Goal: Information Seeking & Learning: Learn about a topic

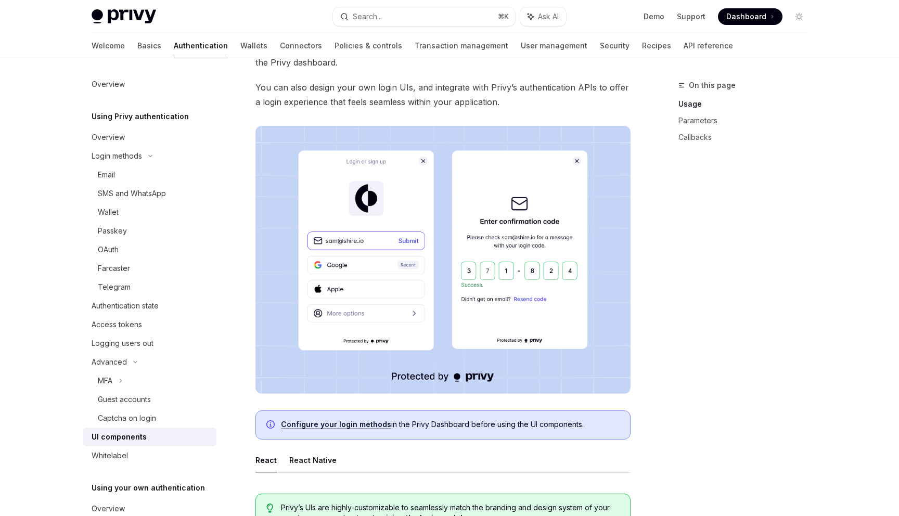
scroll to position [60, 0]
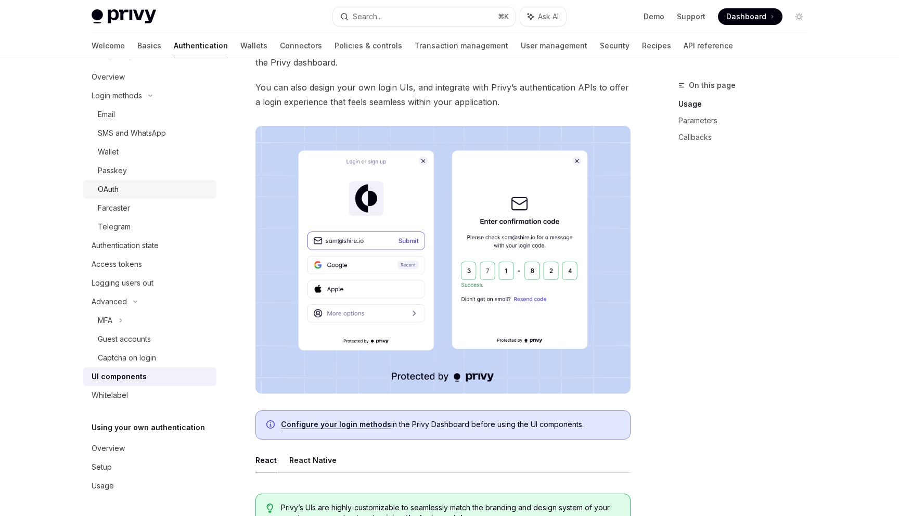
click at [146, 187] on div "OAuth" at bounding box center [154, 189] width 112 height 12
type textarea "*"
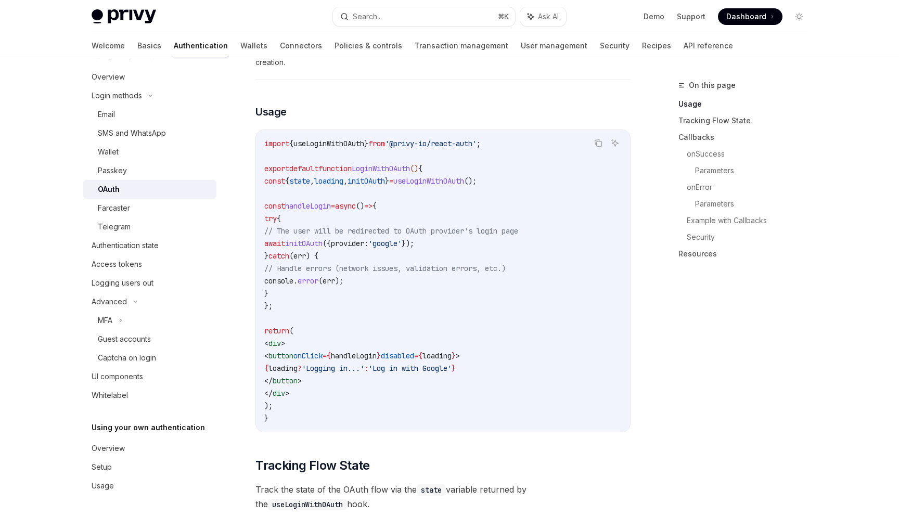
scroll to position [614, 0]
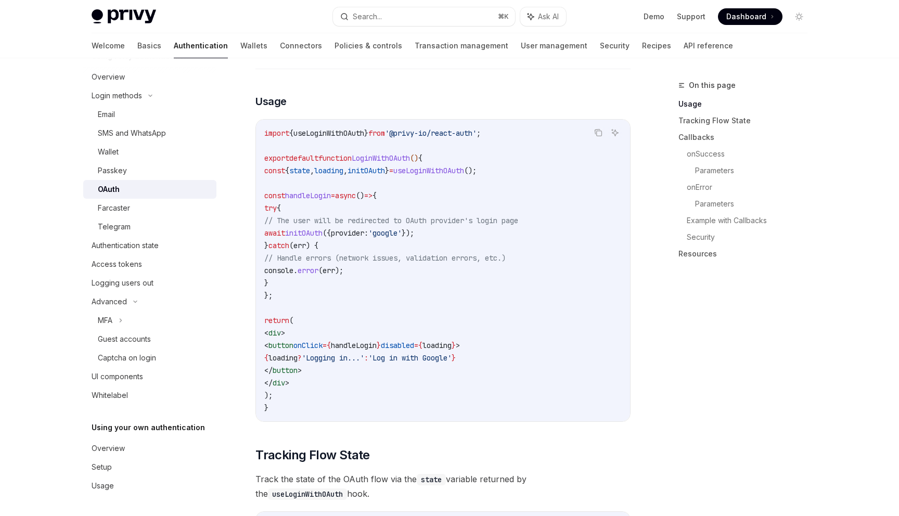
click at [464, 166] on span "useLoginWithOAuth" at bounding box center [428, 170] width 71 height 9
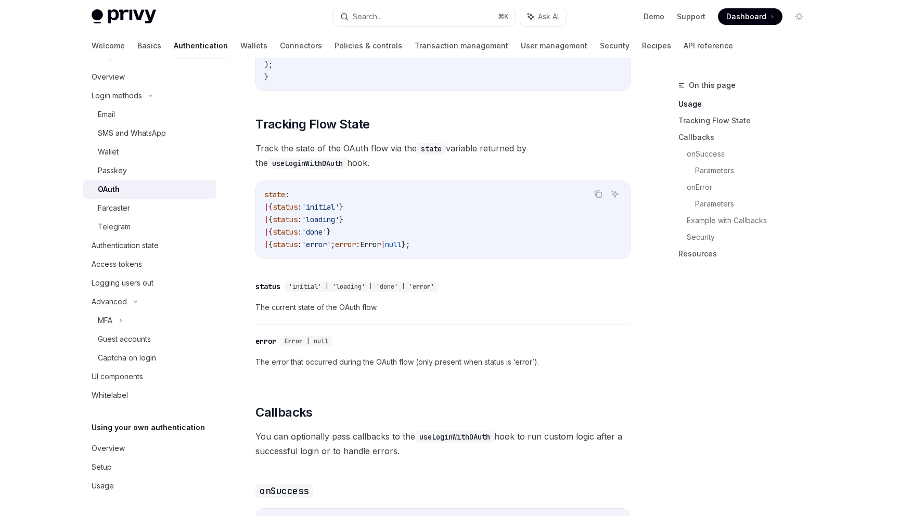
scroll to position [946, 0]
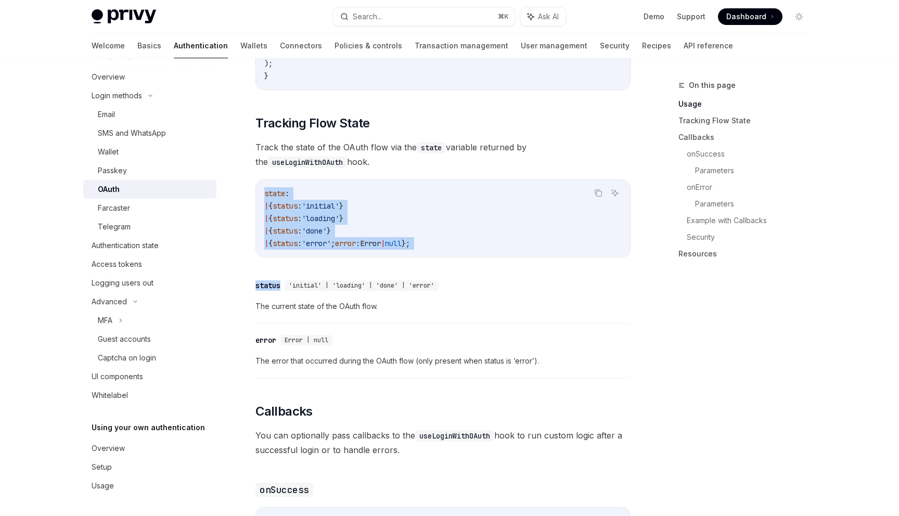
drag, startPoint x: 262, startPoint y: 176, endPoint x: 472, endPoint y: 241, distance: 220.5
click at [472, 241] on div "The React SDK supports OAuth login with Google, Apple, Twitter, GitHub, Discord…" at bounding box center [442, 487] width 375 height 2151
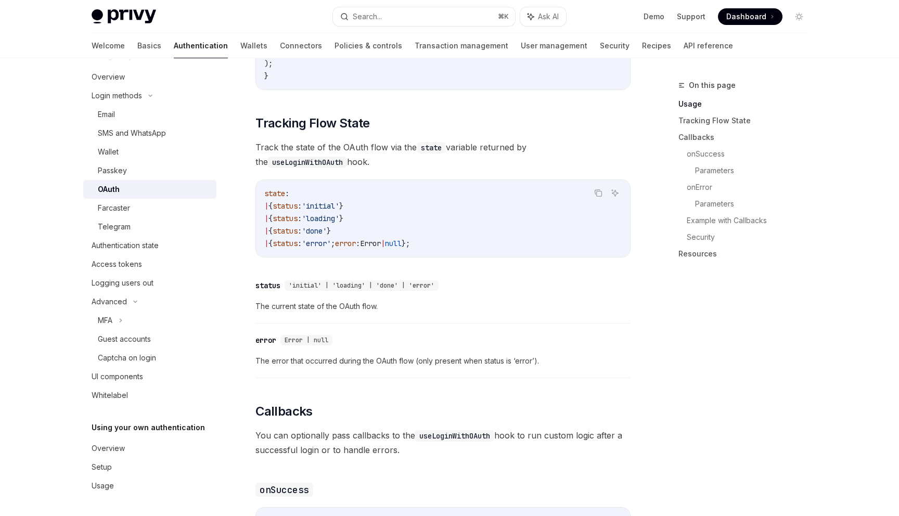
click at [468, 225] on code "state : | { status : 'initial' } | { status : 'loading' } | { status : 'done' }…" at bounding box center [442, 218] width 357 height 62
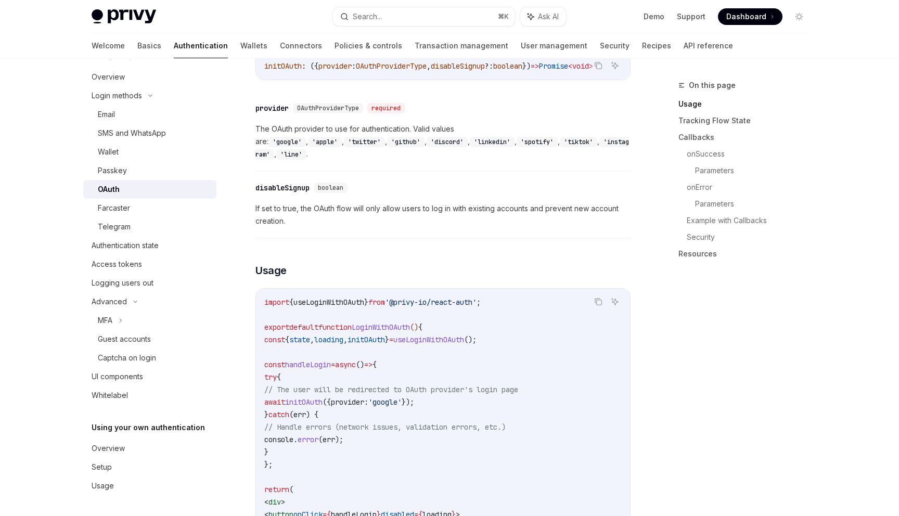
scroll to position [424, 0]
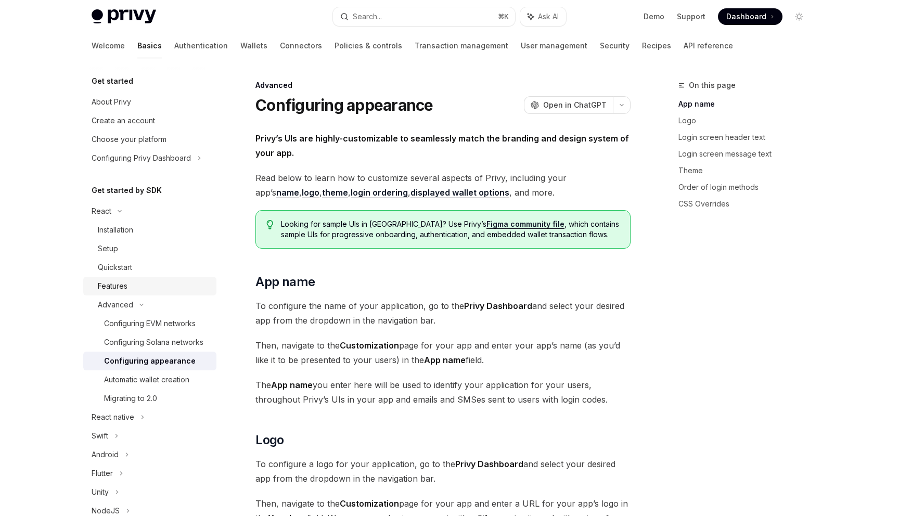
click at [138, 293] on link "Features" at bounding box center [149, 286] width 133 height 19
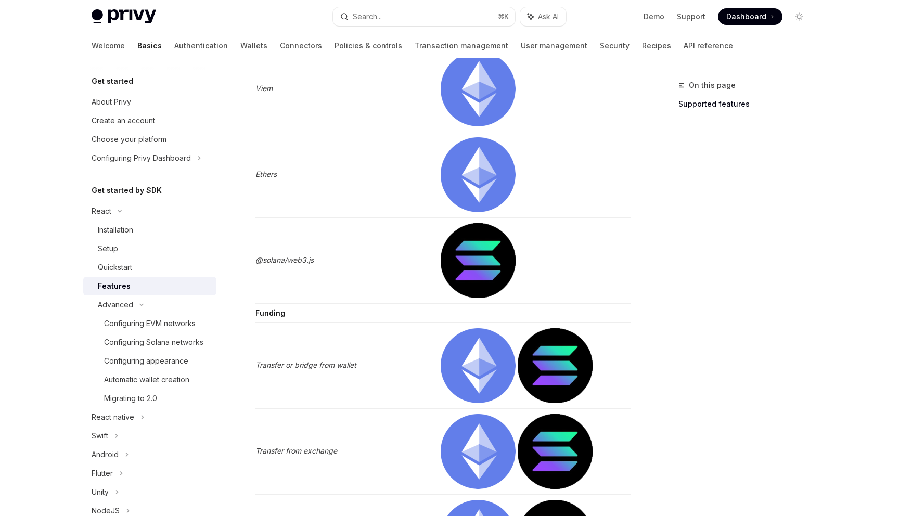
scroll to position [2162, 0]
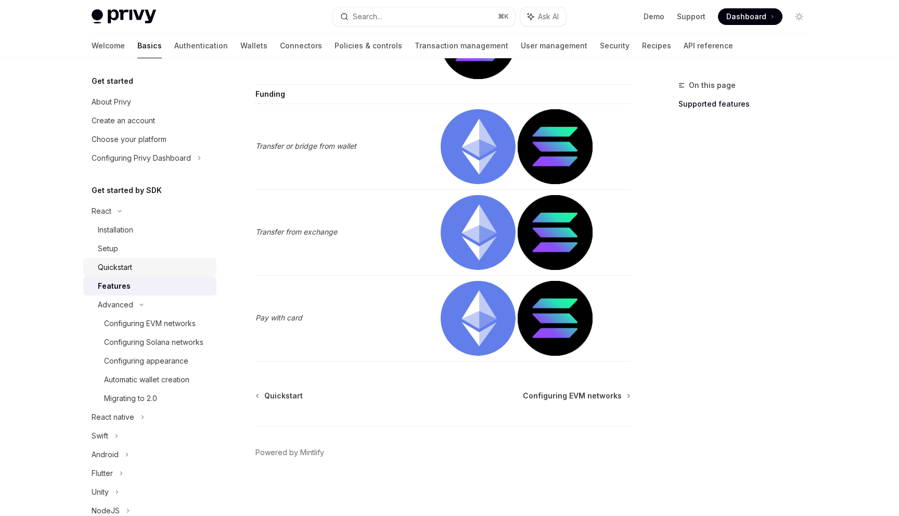
click at [114, 266] on div "Quickstart" at bounding box center [115, 267] width 34 height 12
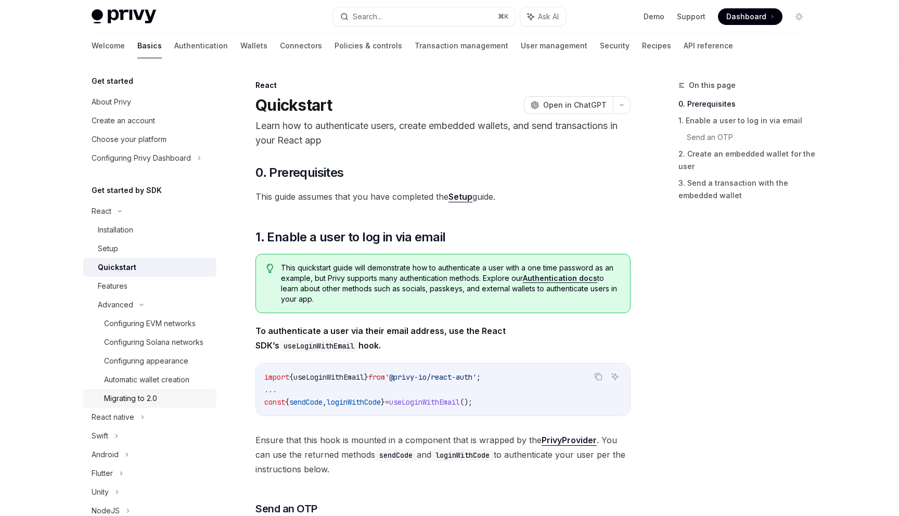
click at [151, 394] on div "Migrating to 2.0" at bounding box center [130, 398] width 53 height 12
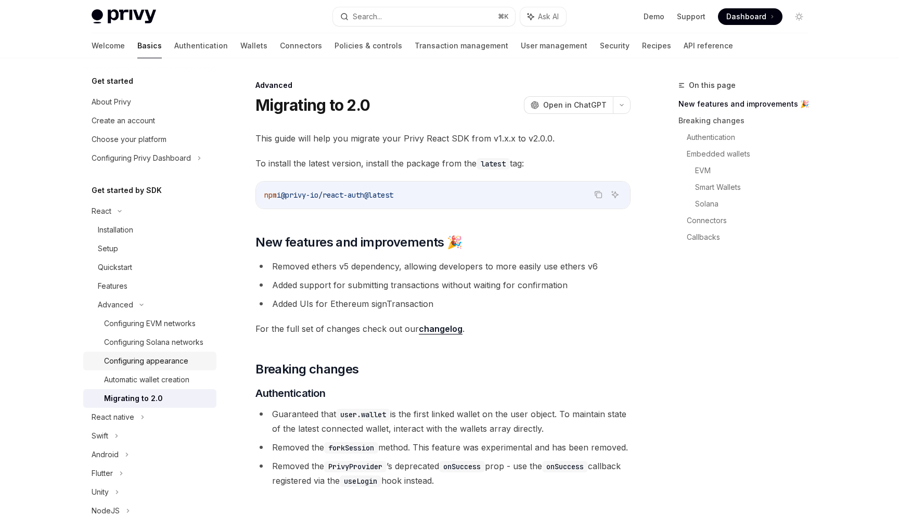
click at [162, 368] on link "Configuring appearance" at bounding box center [149, 361] width 133 height 19
type textarea "*"
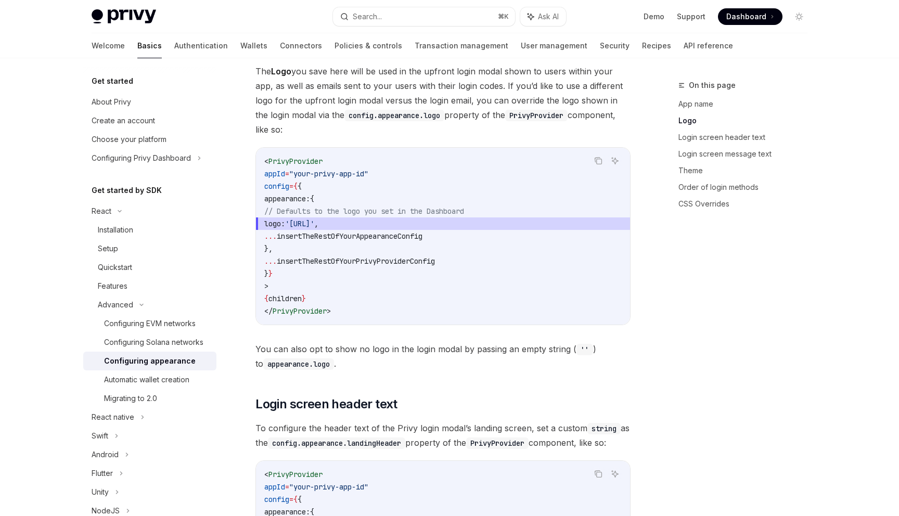
scroll to position [491, 0]
